Goal: Task Accomplishment & Management: Manage account settings

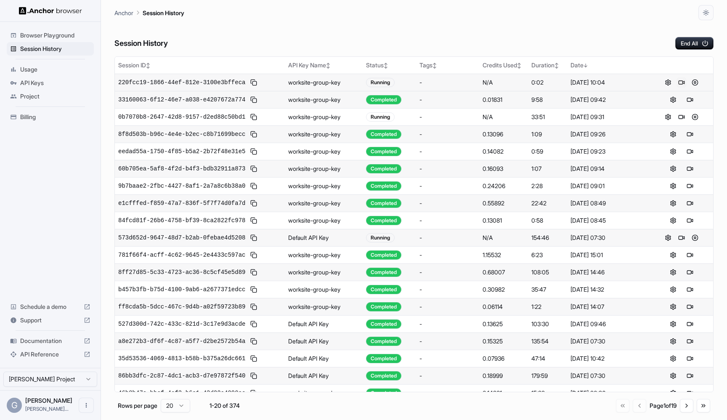
click at [680, 81] on button at bounding box center [681, 82] width 10 height 10
click at [563, 18] on div "Anchor Session History" at bounding box center [413, 10] width 599 height 20
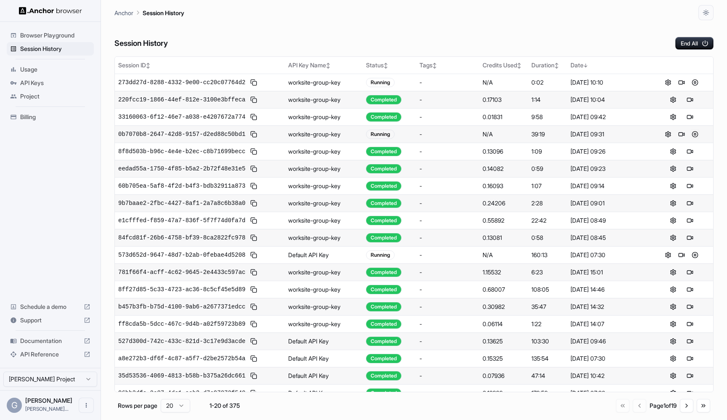
click at [696, 134] on button at bounding box center [695, 134] width 10 height 10
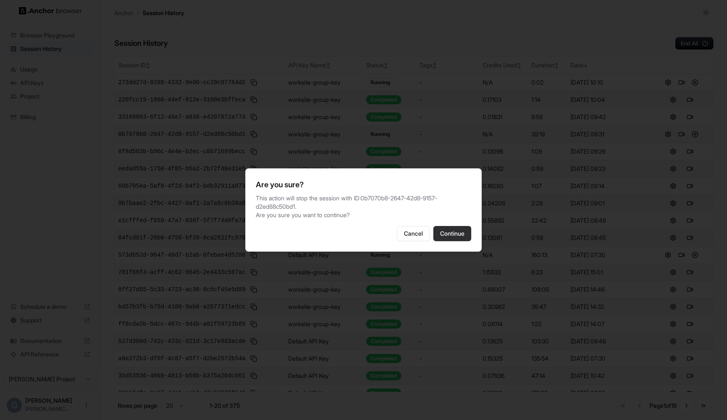
click at [459, 229] on button "Continue" at bounding box center [452, 233] width 38 height 15
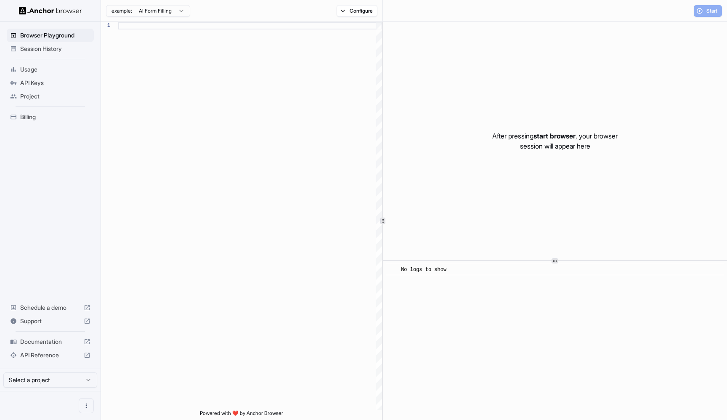
scroll to position [53, 0]
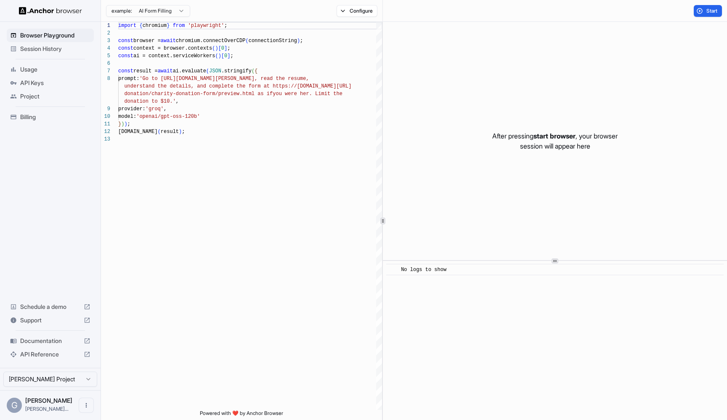
click at [45, 52] on span "Session History" at bounding box center [55, 49] width 70 height 8
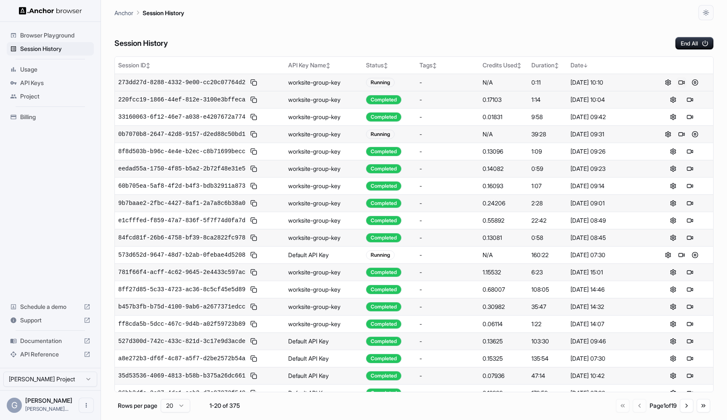
click at [681, 80] on button at bounding box center [681, 82] width 10 height 10
click at [678, 83] on button at bounding box center [681, 82] width 10 height 10
click at [695, 79] on button at bounding box center [695, 82] width 10 height 10
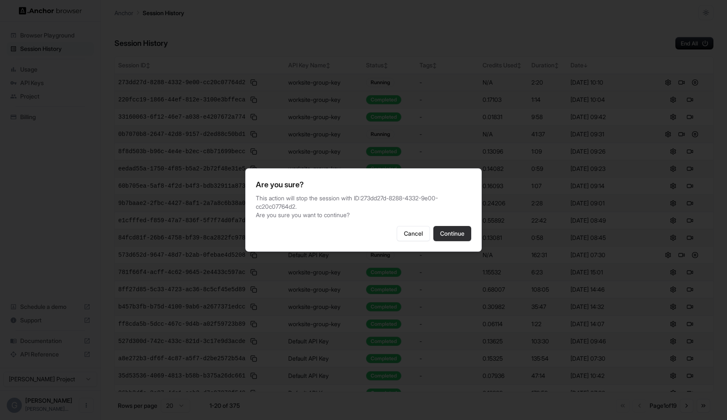
click at [459, 235] on button "Continue" at bounding box center [452, 233] width 38 height 15
